Goal: Task Accomplishment & Management: Complete application form

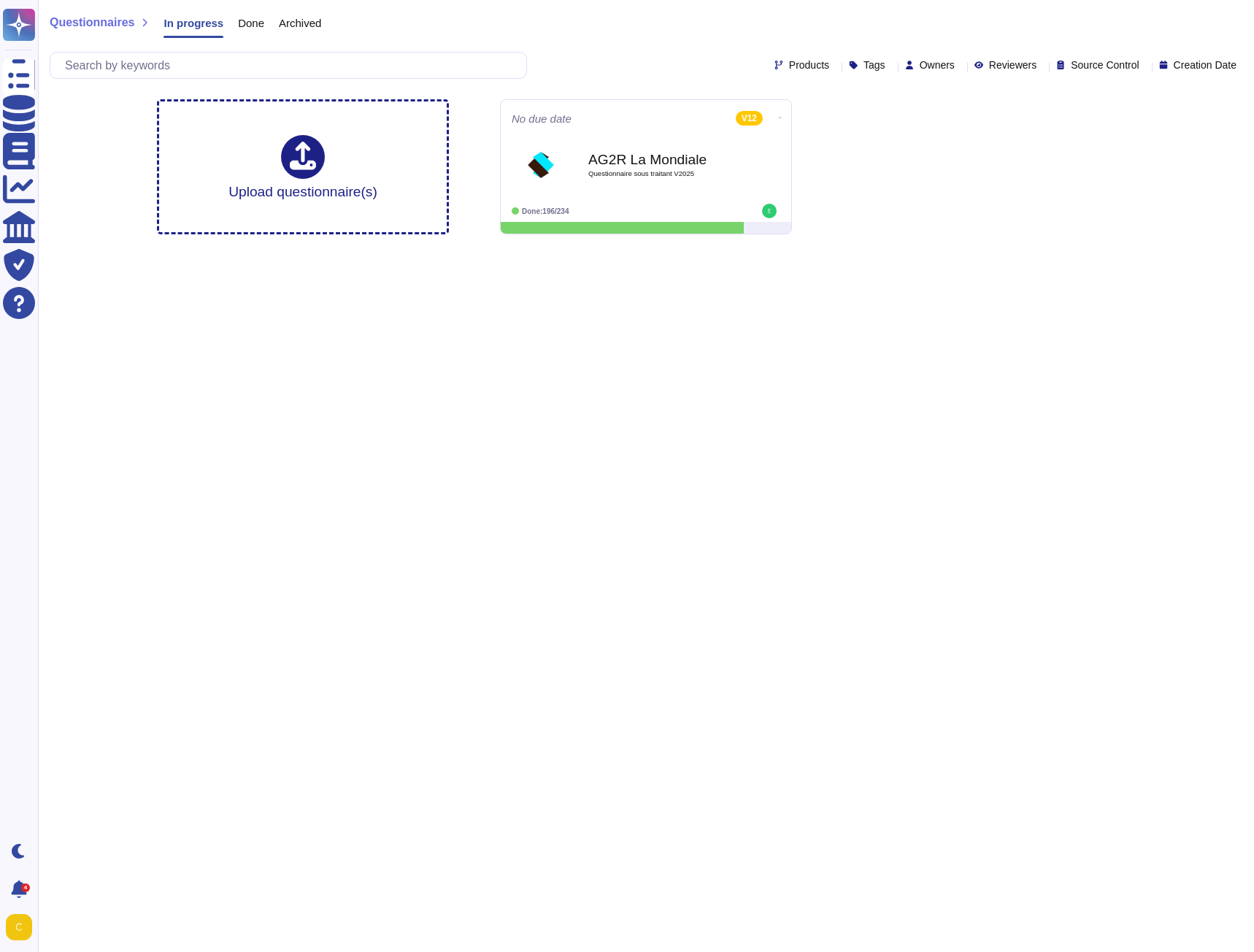
click at [248, 22] on span "Done" at bounding box center [251, 22] width 26 height 11
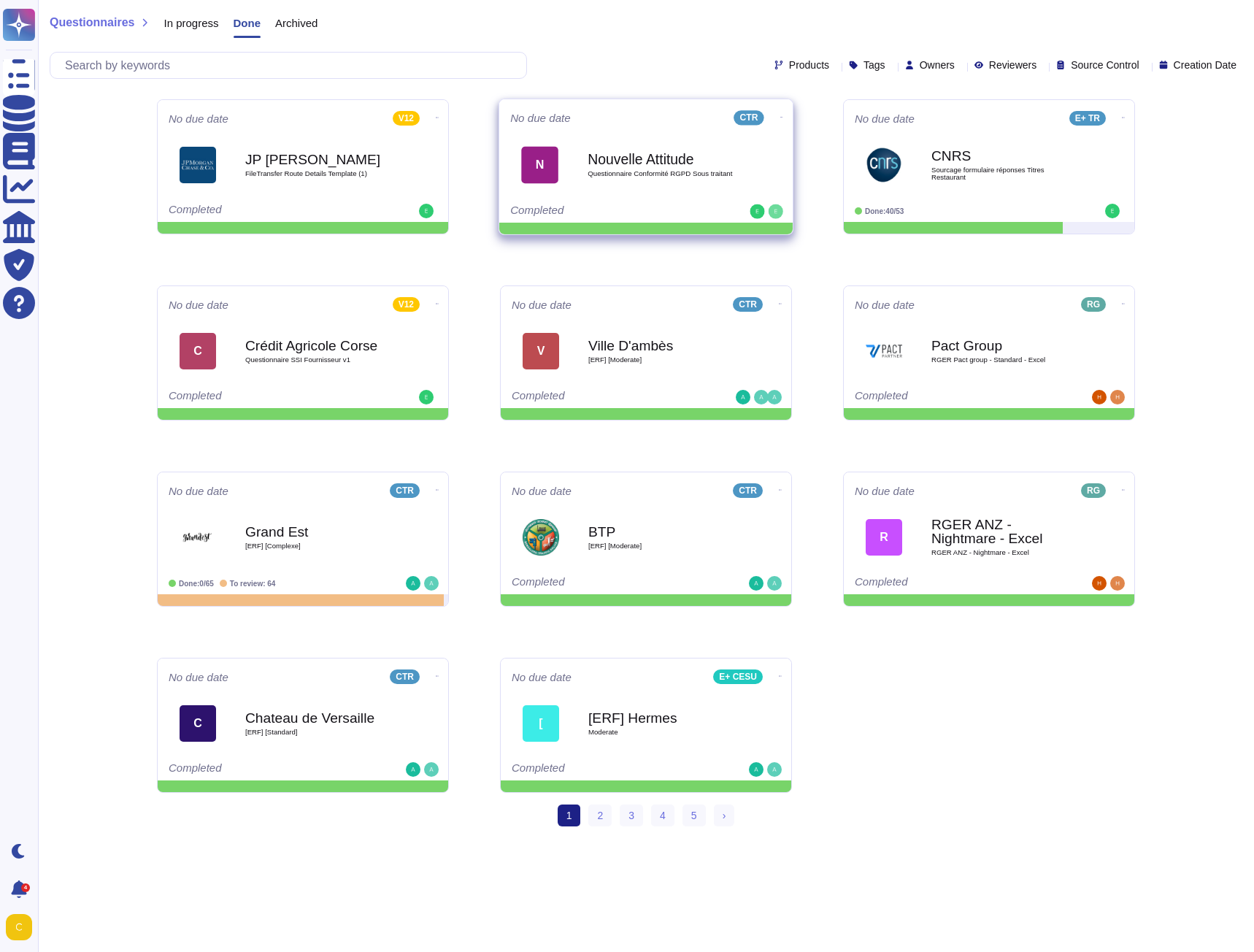
click at [624, 164] on b "Nouvelle Attitude" at bounding box center [661, 159] width 147 height 14
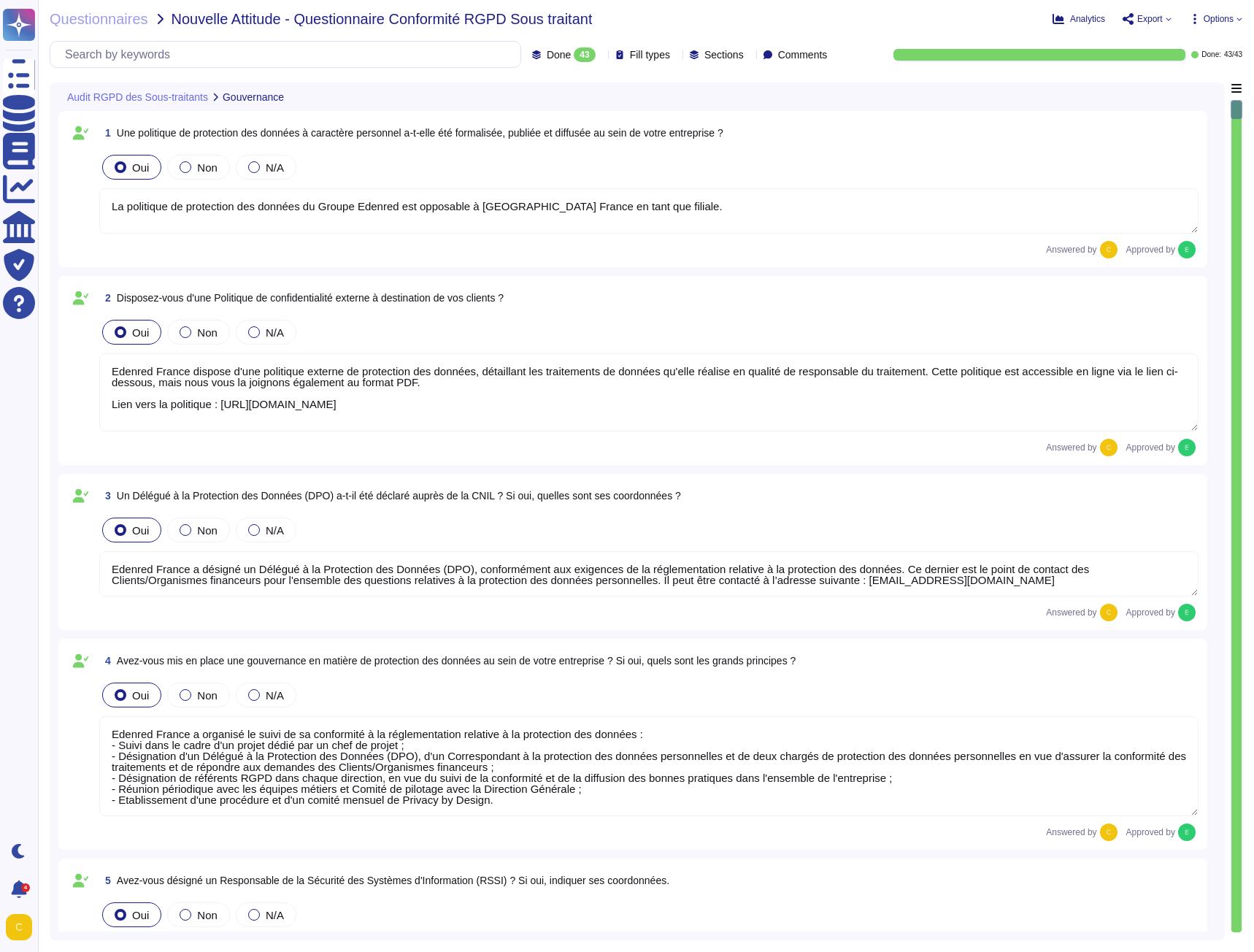
type textarea "La politique de protection des données du Groupe Edenred est opposable à [GEOGR…"
type textarea "Edenred France dispose d'une politique externe de protection des données, détai…"
type textarea "Edenred France a désigné un Délégué à la Protection des Données (DPO), conformé…"
type textarea "Edenred France a organisé le suivi de sa conformité à la réglementation relativ…"
type textarea "Lor, Ipsumdo Sitame c adipisc el Seddoeiusmo te in Utlabore etd Magnaali e'Admi…"
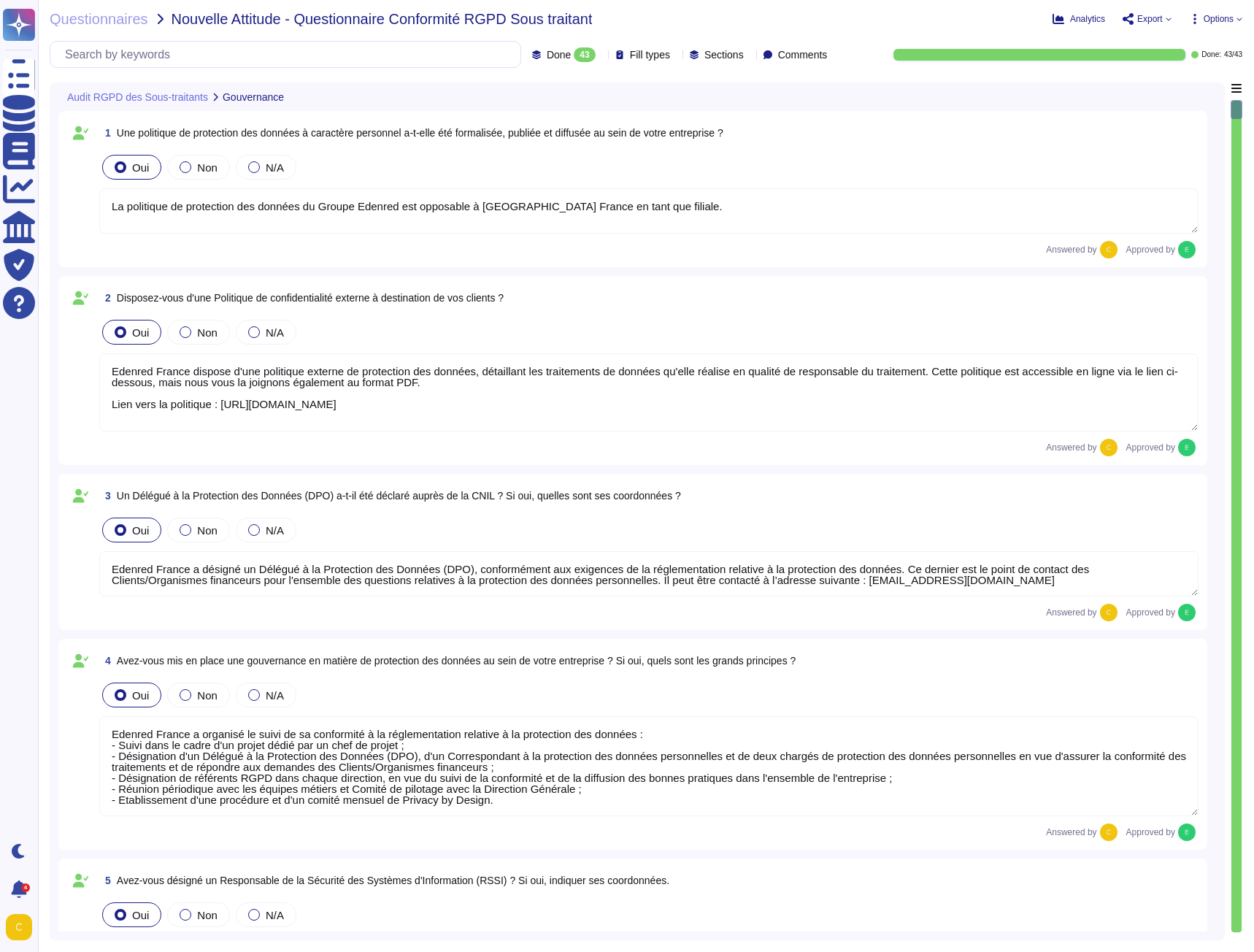
type textarea "Edenred France a établi et suit des procédures relatives à la protection des do…"
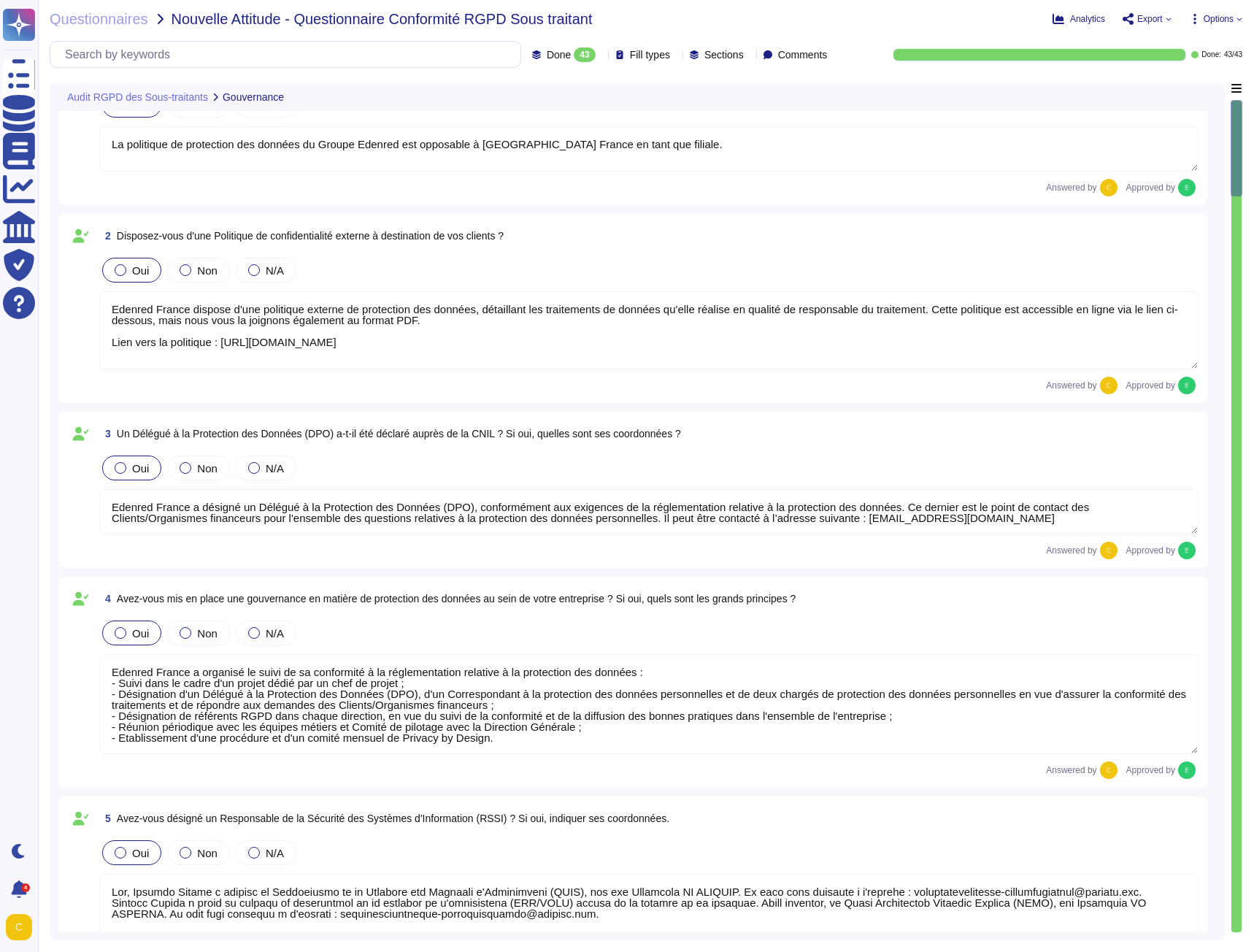
scroll to position [146, 0]
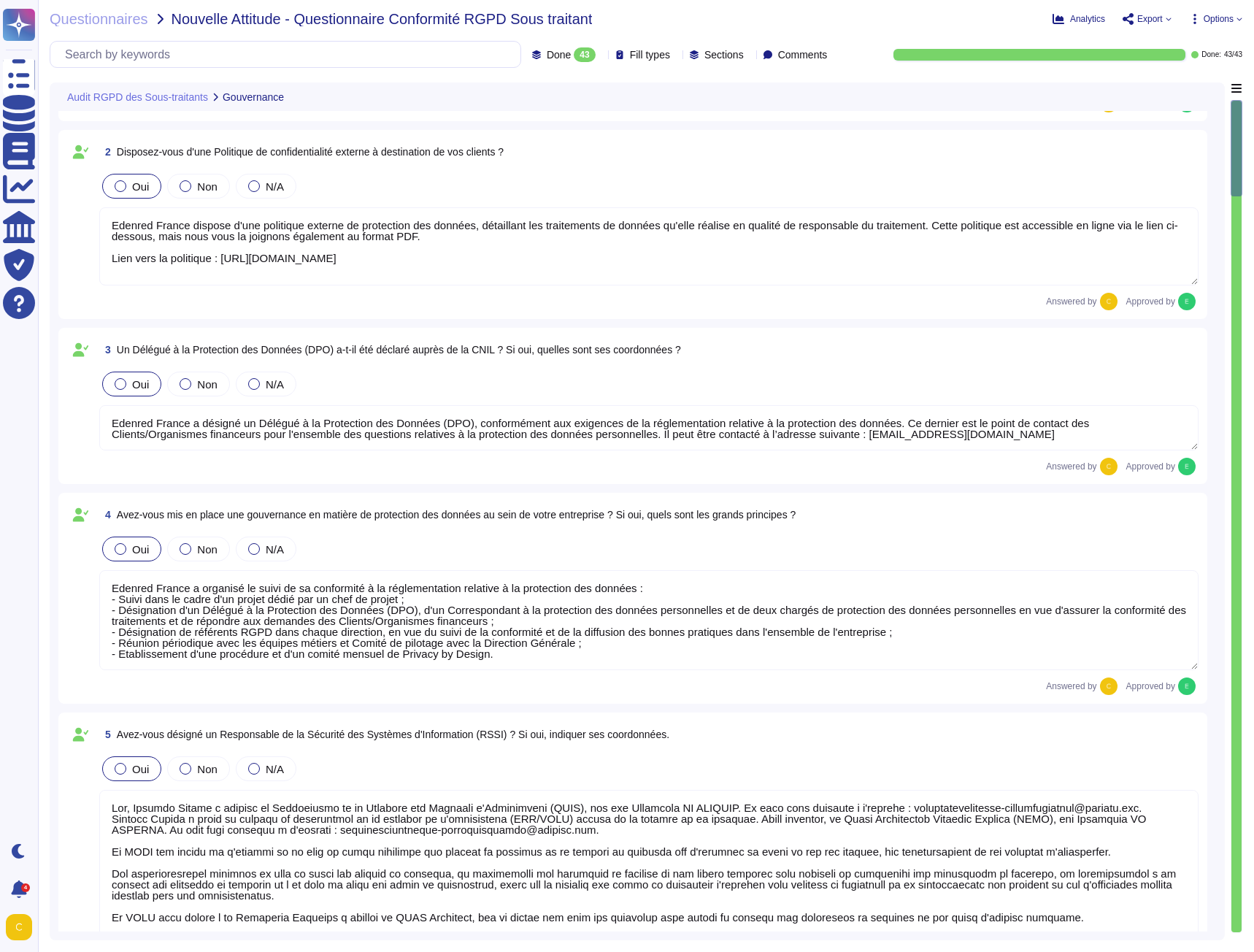
type textarea "Oui, Edenred France dispose d'une Politique de Sécurité du Système d'Informatio…"
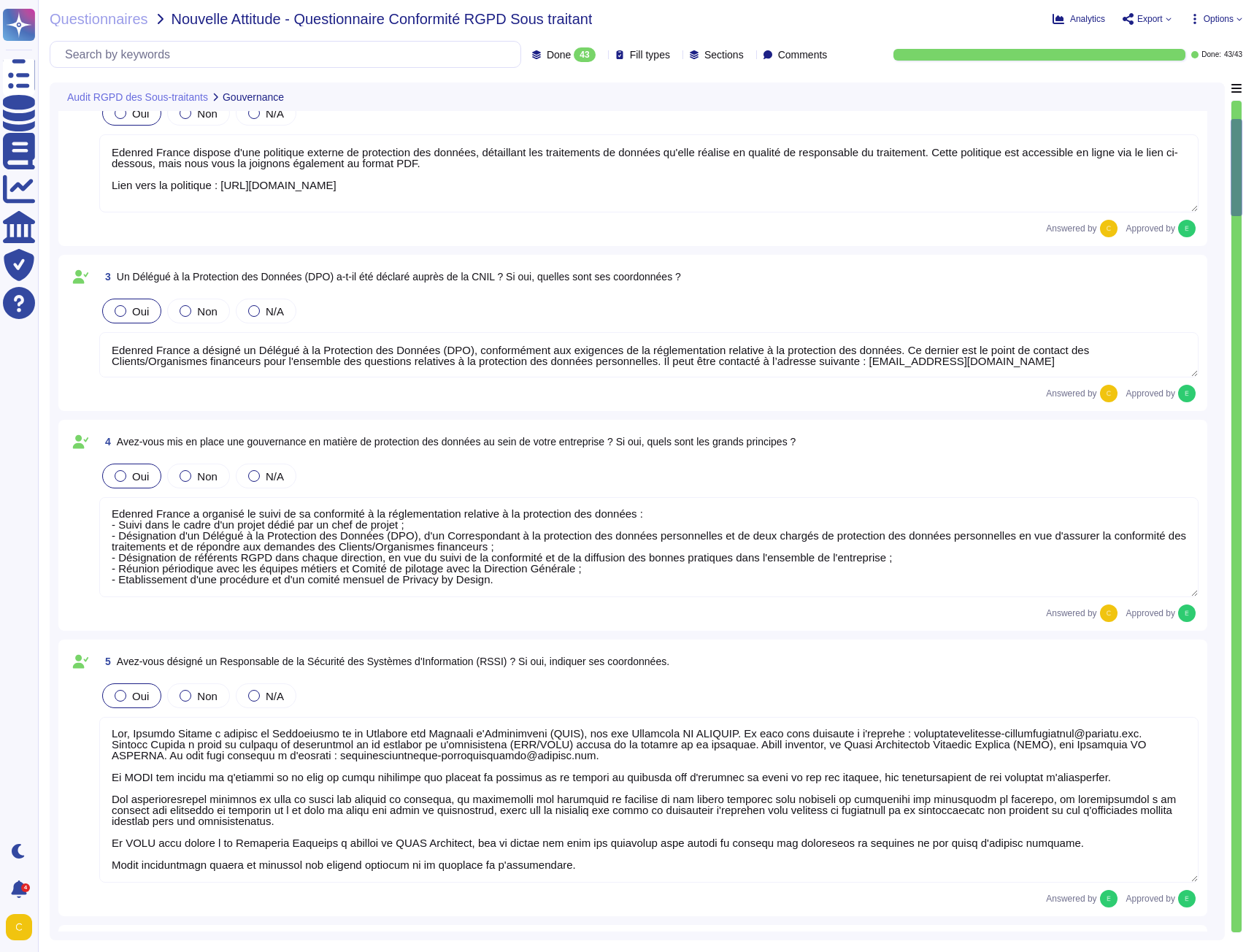
scroll to position [0, 0]
drag, startPoint x: 135, startPoint y: 732, endPoint x: 1120, endPoint y: 733, distance: 985.0
click at [1120, 733] on textarea at bounding box center [649, 799] width 1099 height 166
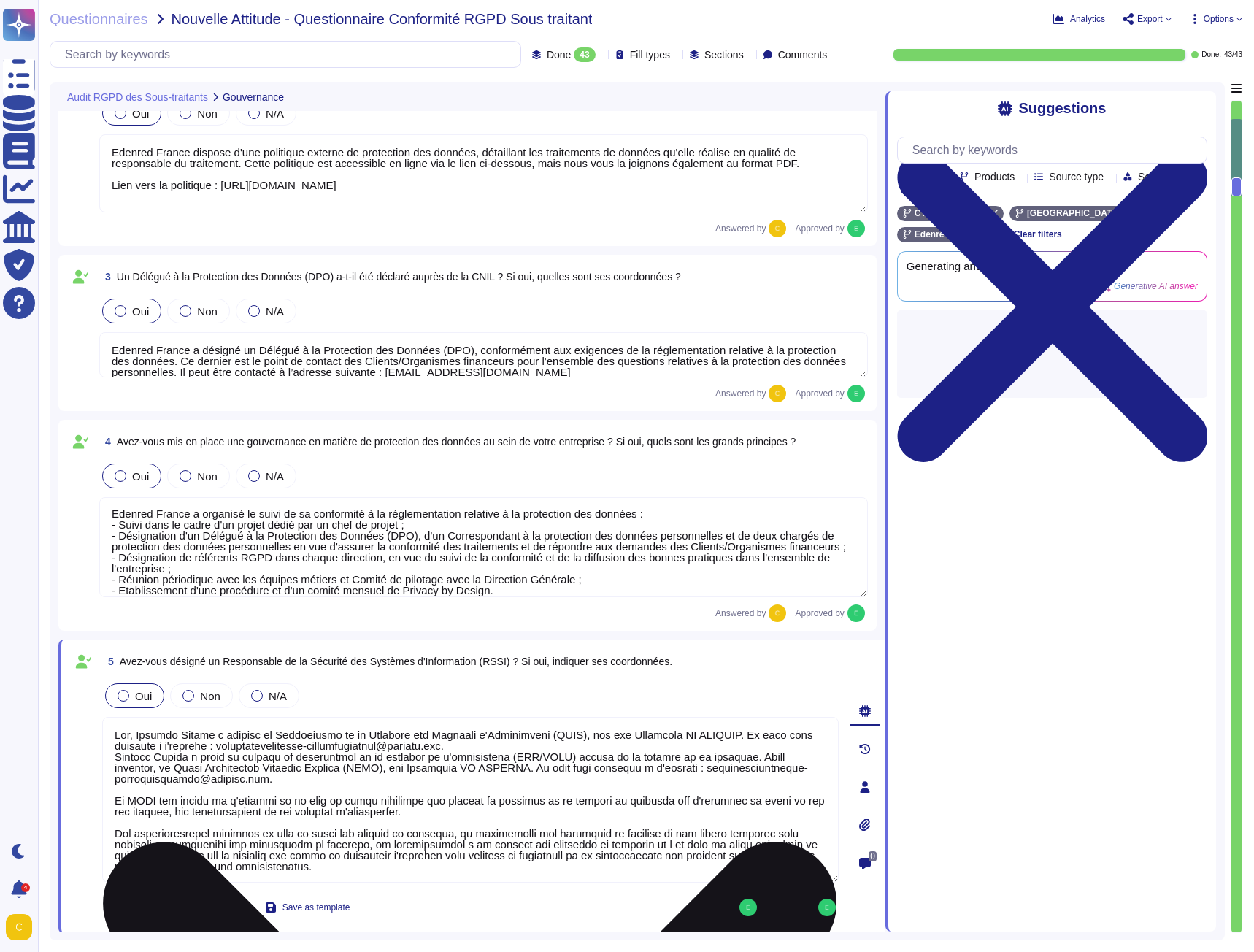
drag, startPoint x: 1110, startPoint y: 734, endPoint x: 649, endPoint y: 725, distance: 461.1
click at [649, 725] on textarea at bounding box center [470, 799] width 737 height 166
drag, startPoint x: 461, startPoint y: 746, endPoint x: 138, endPoint y: 738, distance: 323.1
click at [138, 738] on textarea at bounding box center [470, 799] width 737 height 166
